Goal: Information Seeking & Learning: Learn about a topic

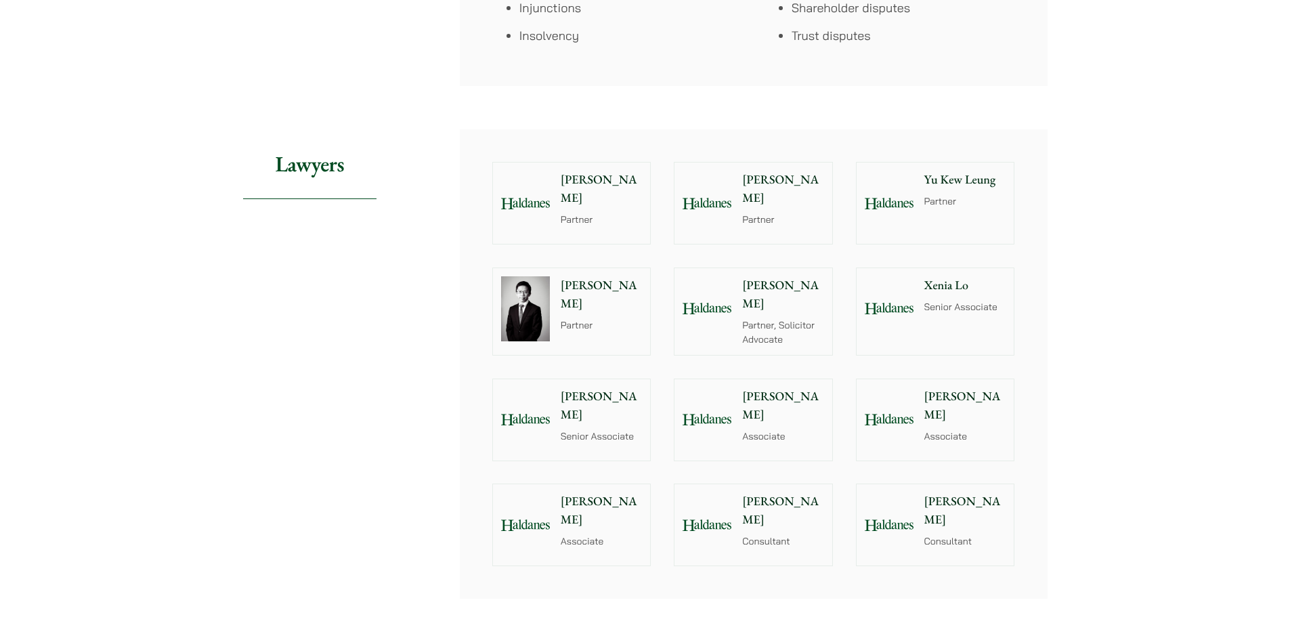
scroll to position [1217, 0]
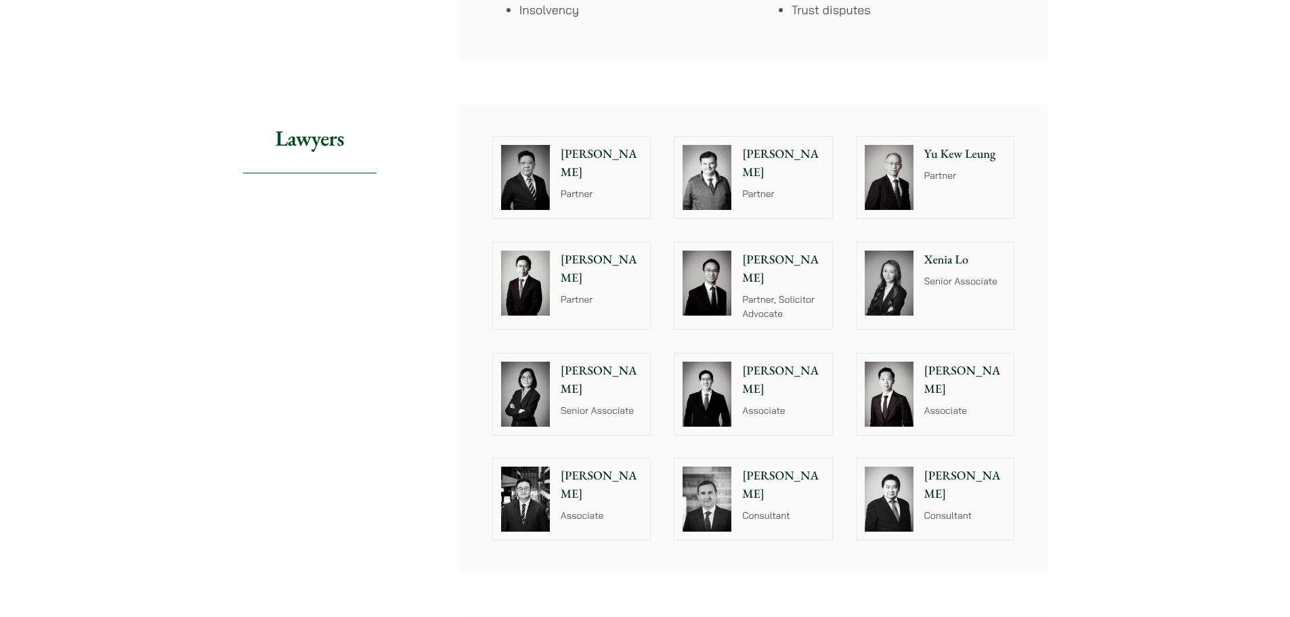
click at [1081, 287] on div "Home » Practice Areas » Civil Litigation & Dispute Resolution Civil Litigation …" at bounding box center [645, 151] width 1290 height 2531
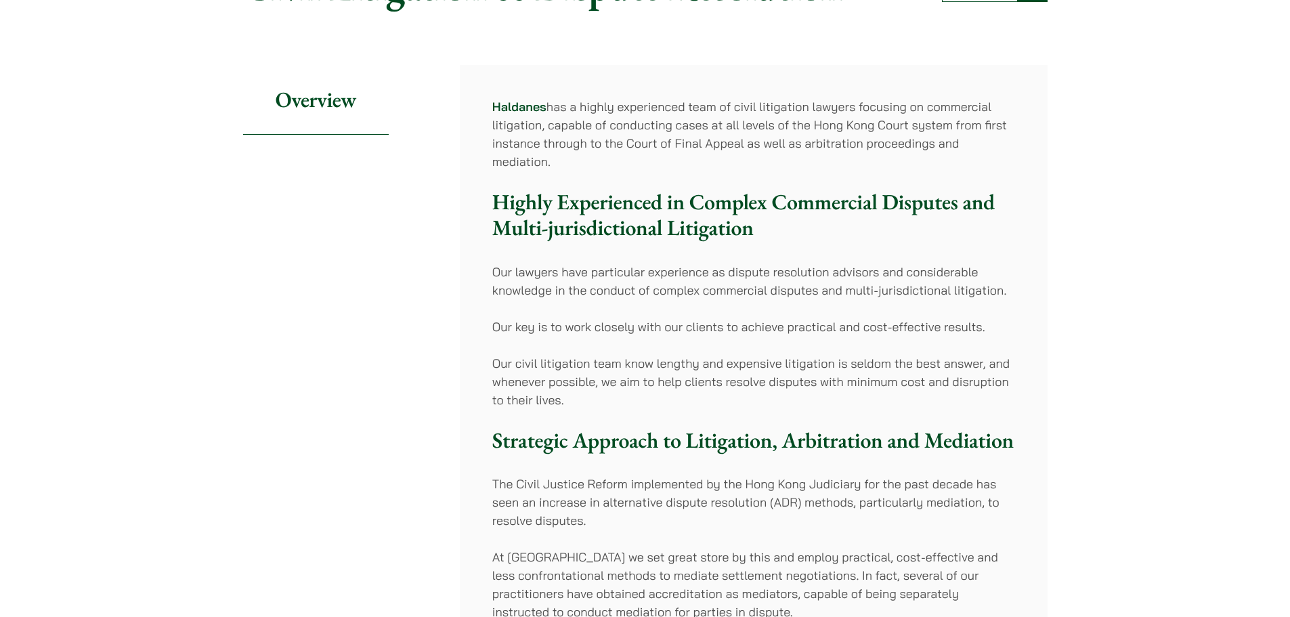
scroll to position [0, 0]
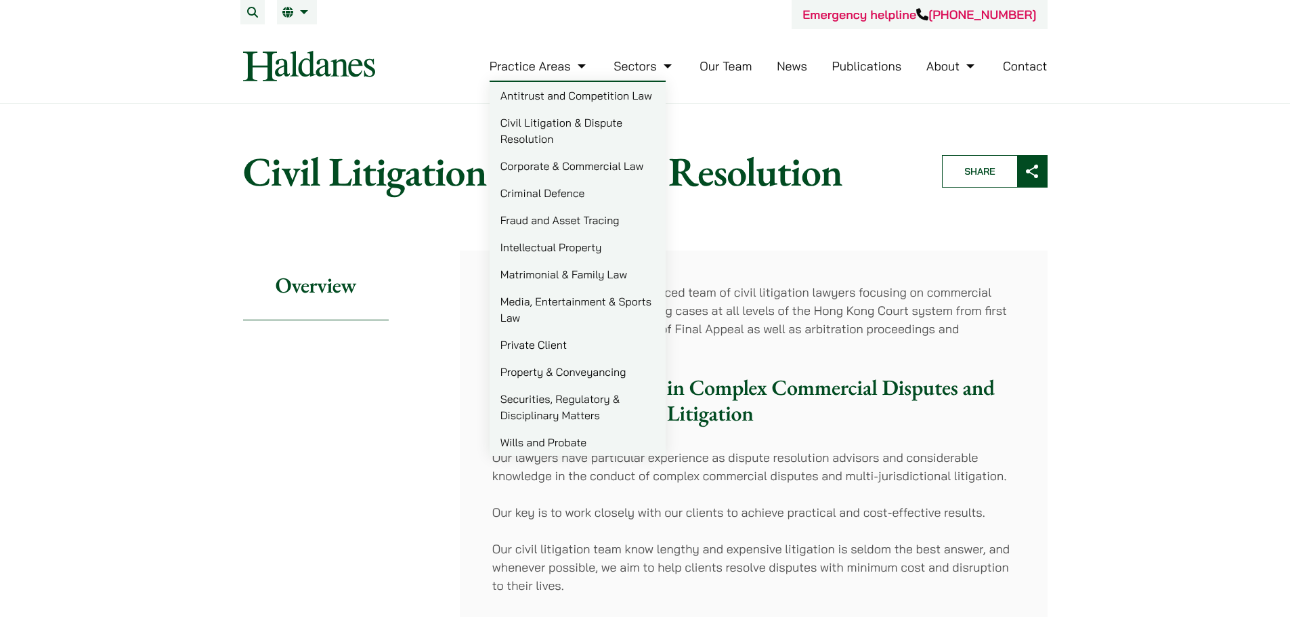
click at [582, 68] on link "Practice Areas" at bounding box center [540, 66] width 100 height 16
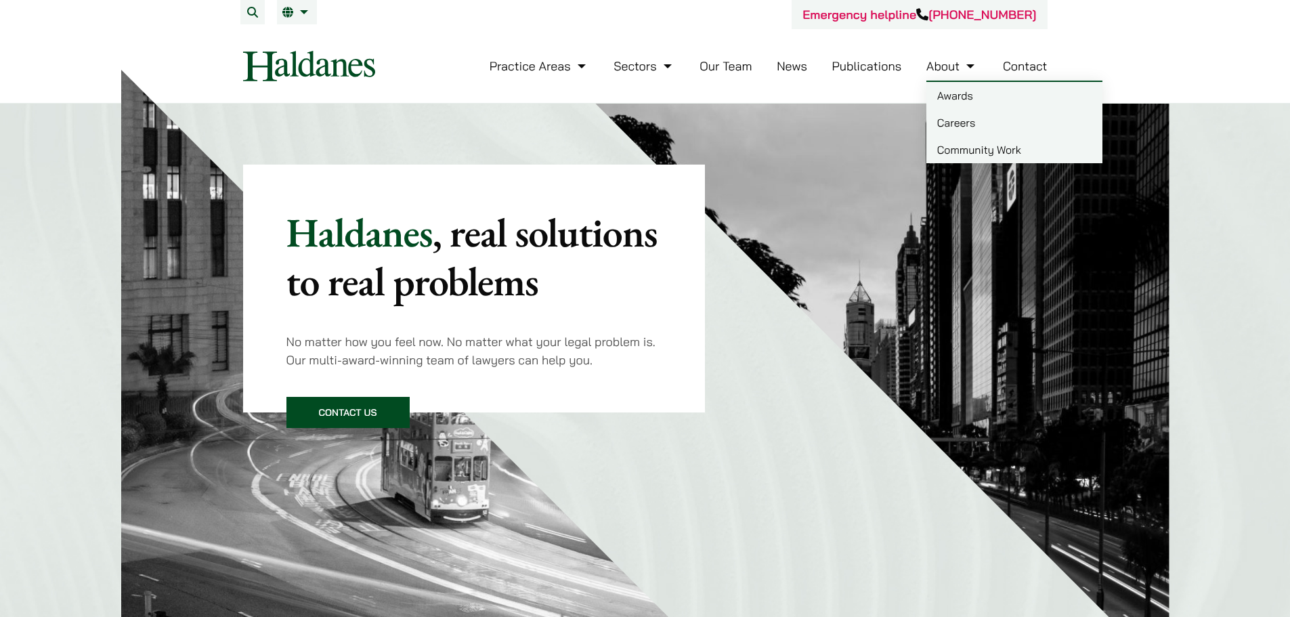
click at [960, 122] on link "Careers" at bounding box center [1014, 122] width 176 height 27
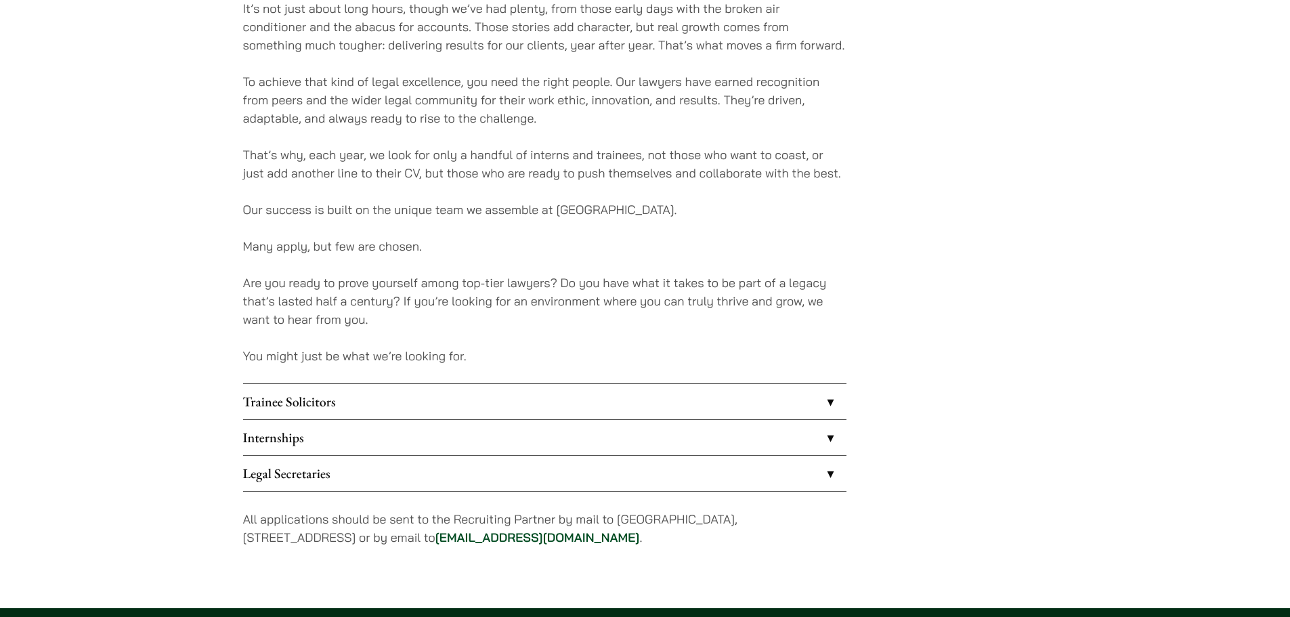
scroll to position [882, 0]
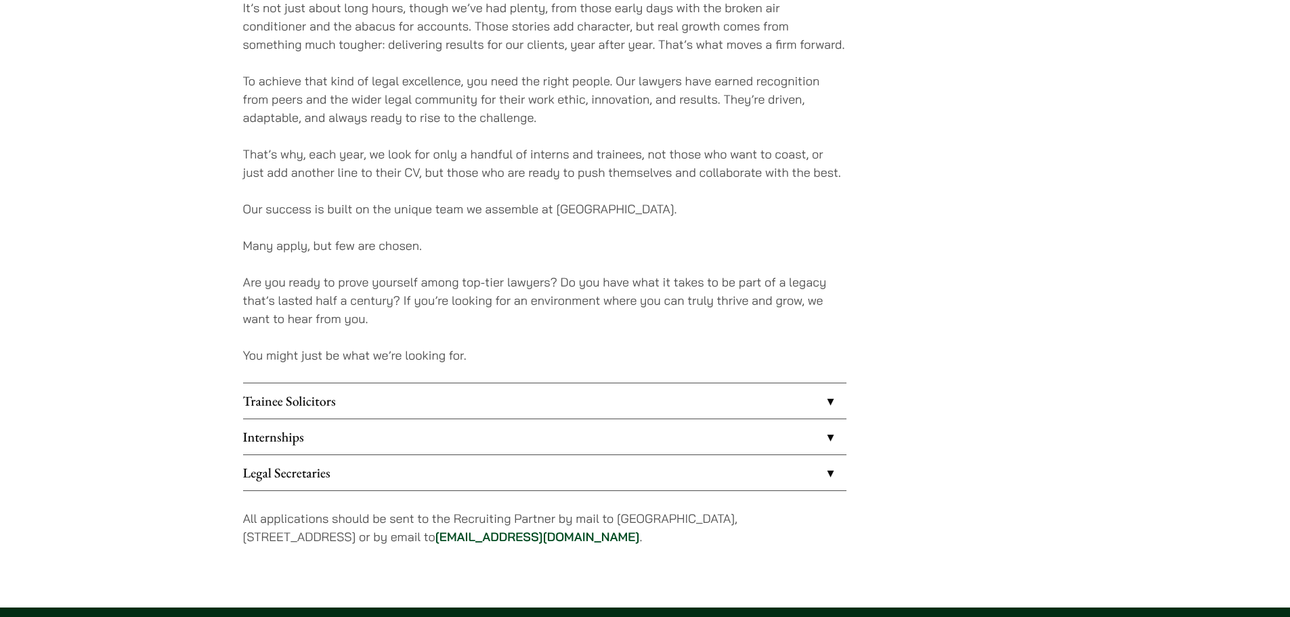
click at [811, 412] on link "Trainee Solicitors" at bounding box center [544, 400] width 603 height 35
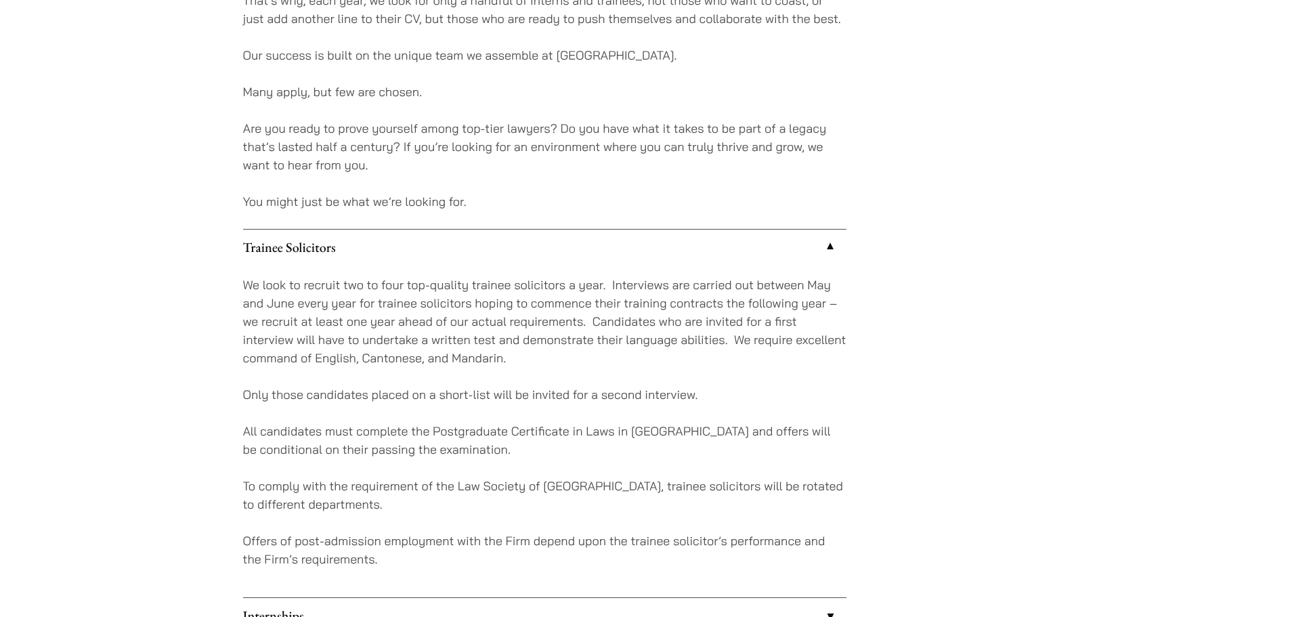
scroll to position [1037, 0]
click at [349, 435] on p "All candidates must complete the Postgraduate Certificate in Laws in Hong Kong …" at bounding box center [544, 439] width 603 height 37
click at [358, 465] on div "We look to recruit two to four top-quality trainee solicitors a year. Interview…" at bounding box center [544, 430] width 603 height 332
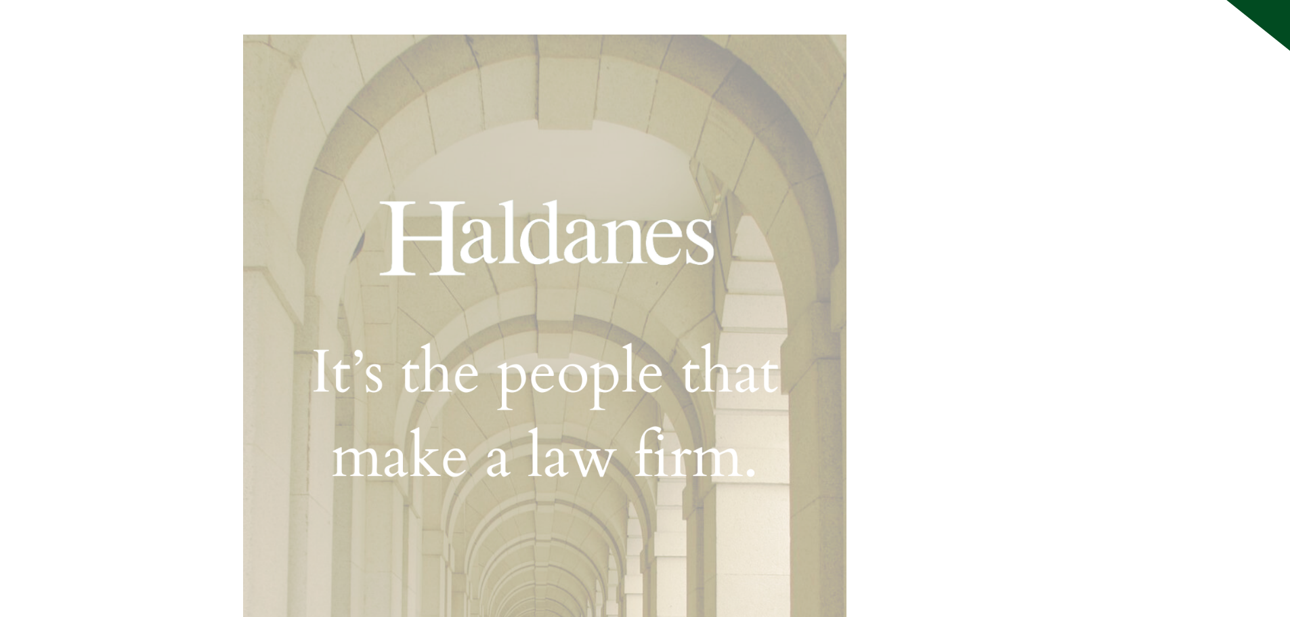
scroll to position [0, 0]
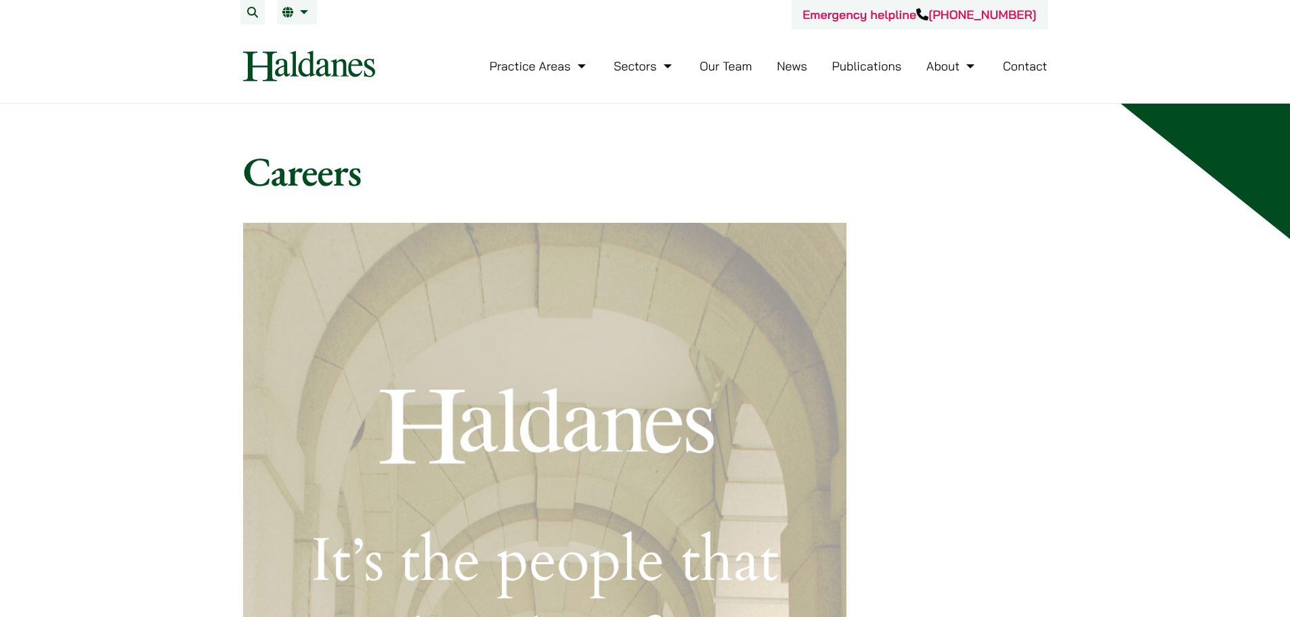
click at [788, 64] on link "News" at bounding box center [792, 66] width 30 height 16
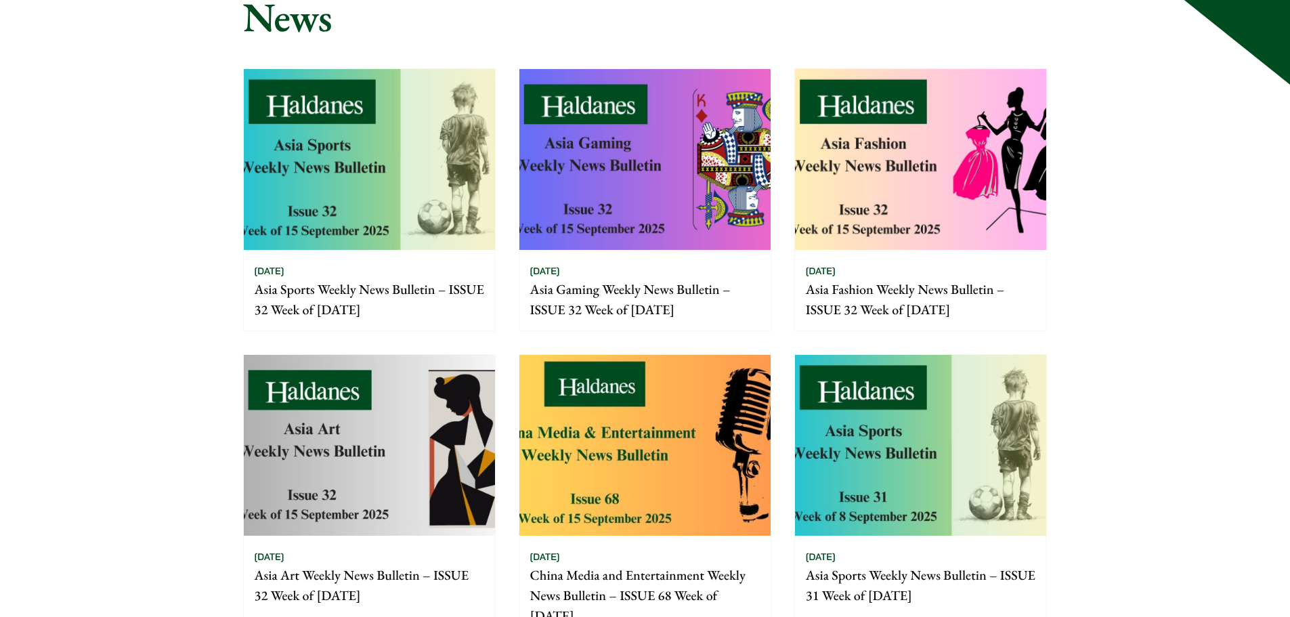
scroll to position [157, 0]
